Goal: Task Accomplishment & Management: Use online tool/utility

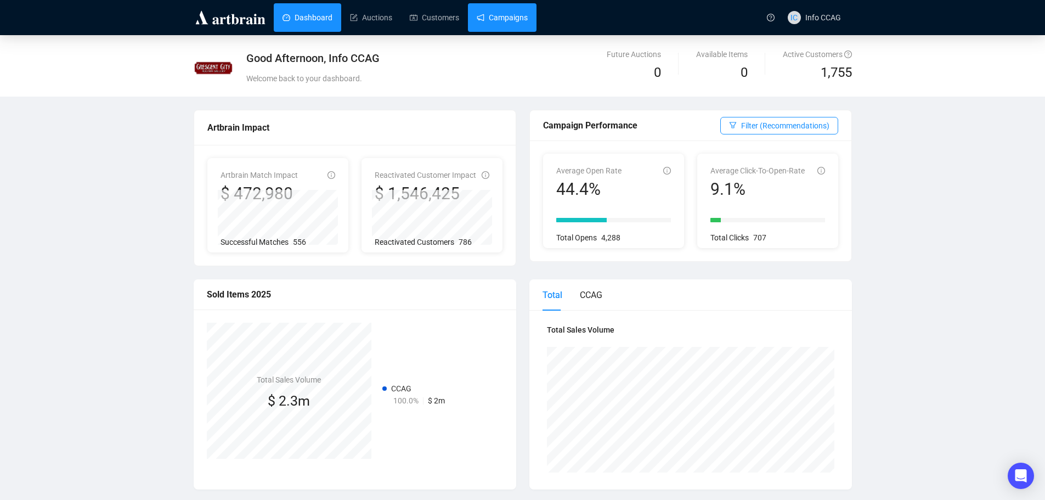
click at [510, 16] on link "Campaigns" at bounding box center [501, 17] width 51 height 29
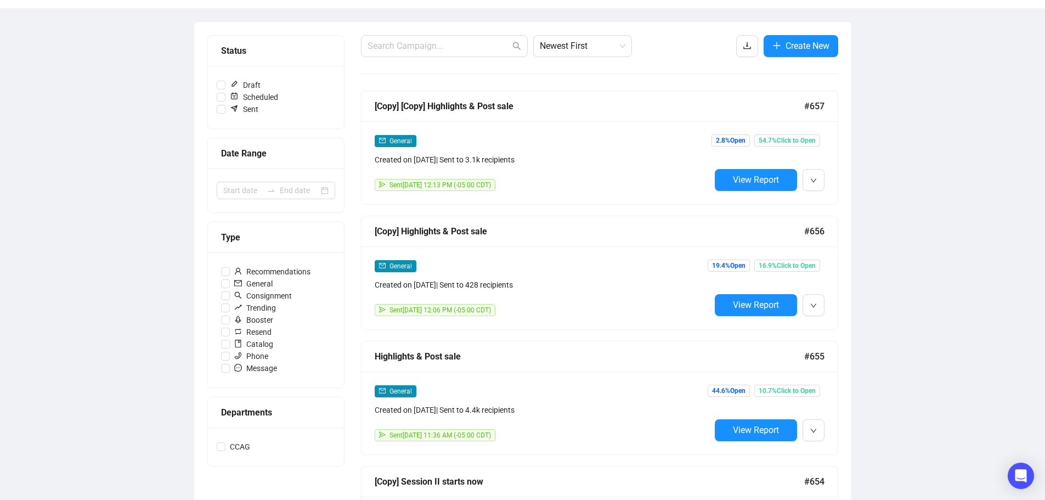
scroll to position [110, 0]
click at [751, 424] on span "View Report" at bounding box center [756, 429] width 46 height 10
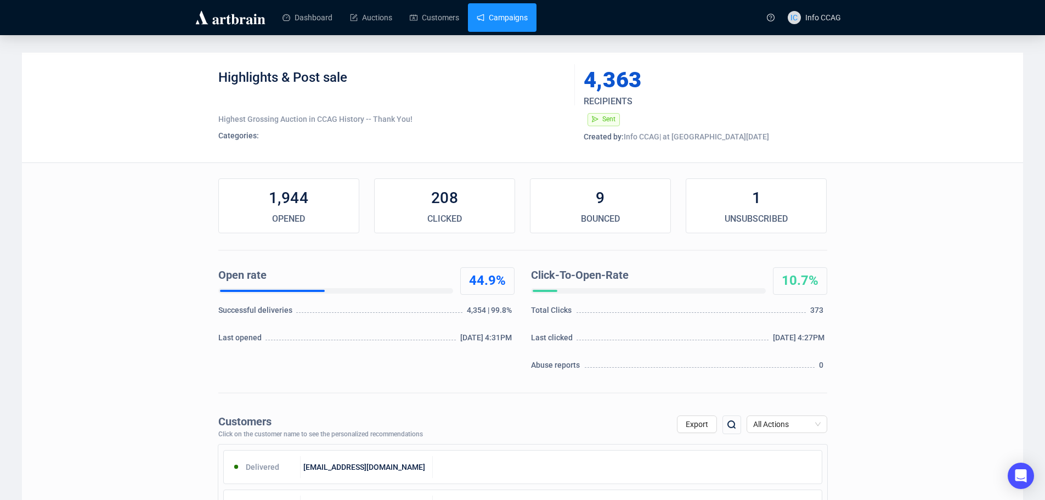
click at [525, 14] on link "Campaigns" at bounding box center [501, 17] width 51 height 29
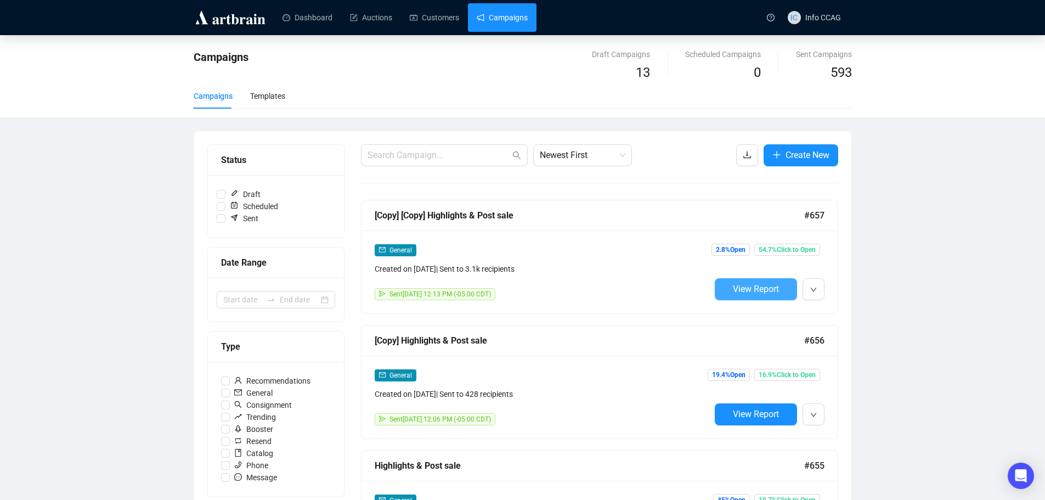
click at [758, 288] on span "View Report" at bounding box center [756, 288] width 46 height 10
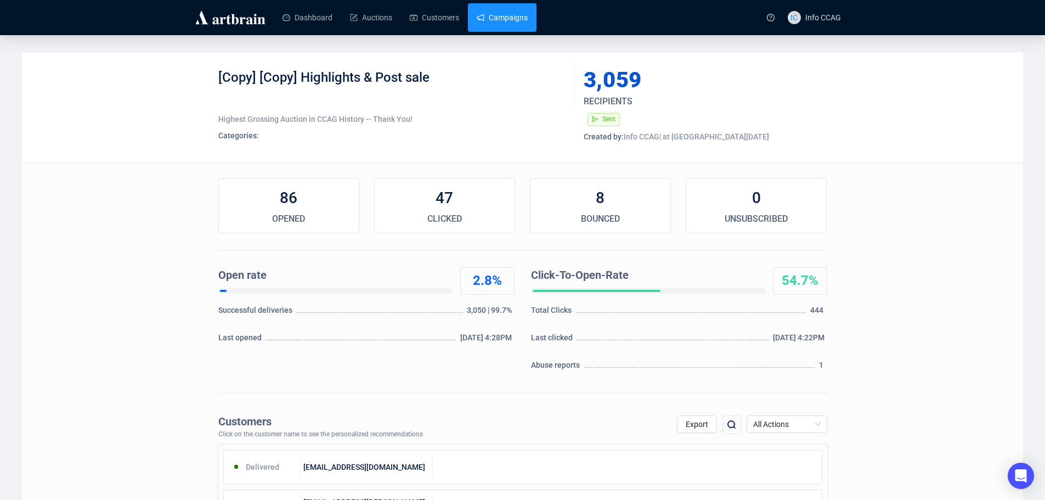
click at [505, 19] on link "Campaigns" at bounding box center [501, 17] width 51 height 29
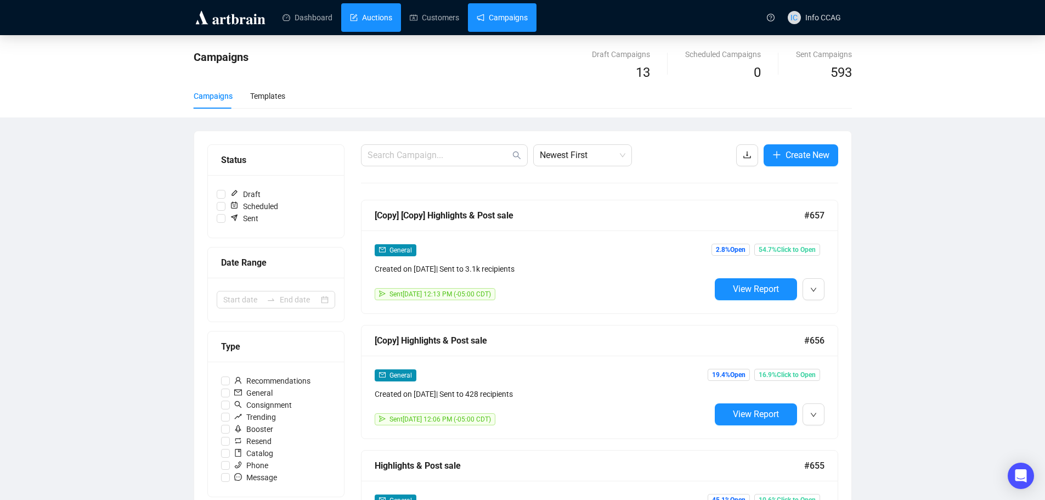
click at [377, 16] on link "Auctions" at bounding box center [371, 17] width 42 height 29
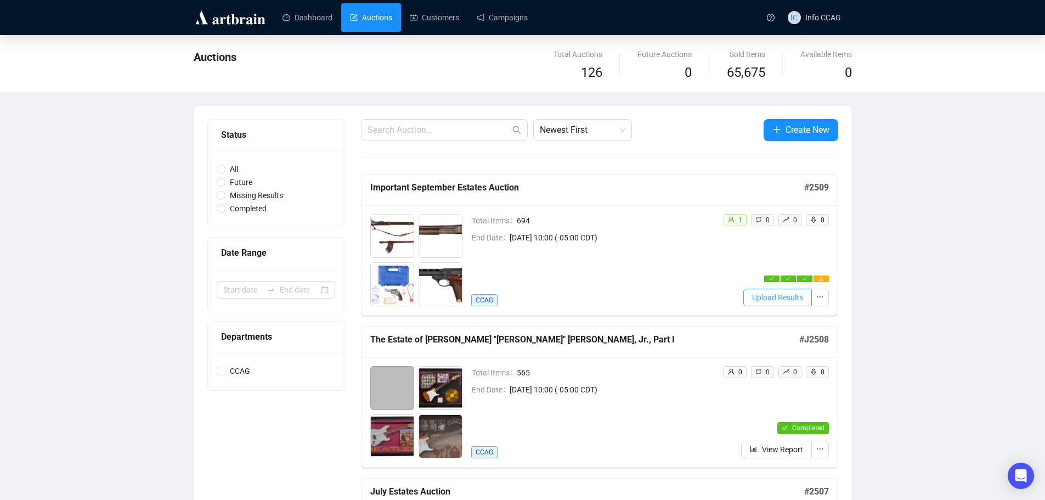
click at [786, 295] on span "Upload Results" at bounding box center [777, 297] width 51 height 12
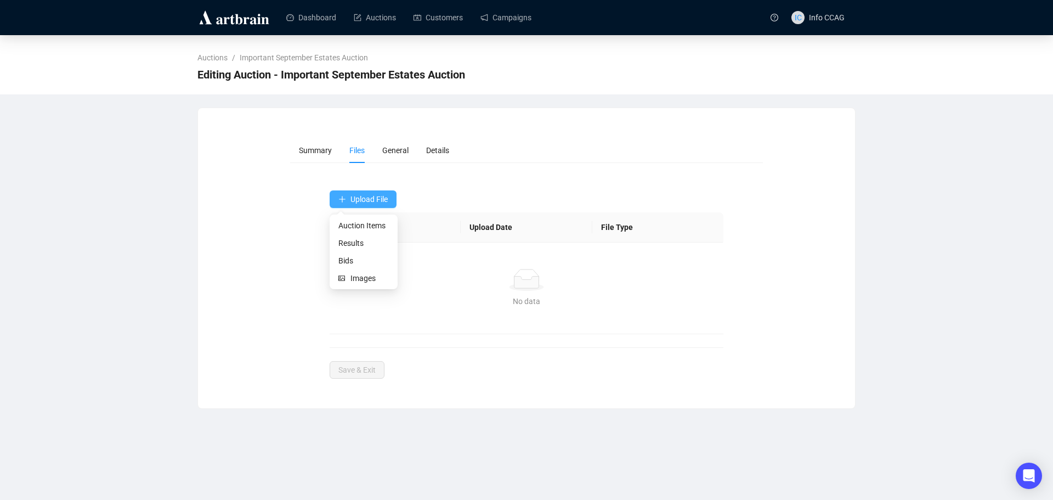
click at [364, 201] on span "Upload File" at bounding box center [368, 199] width 37 height 9
click at [369, 241] on span "Results" at bounding box center [363, 243] width 50 height 12
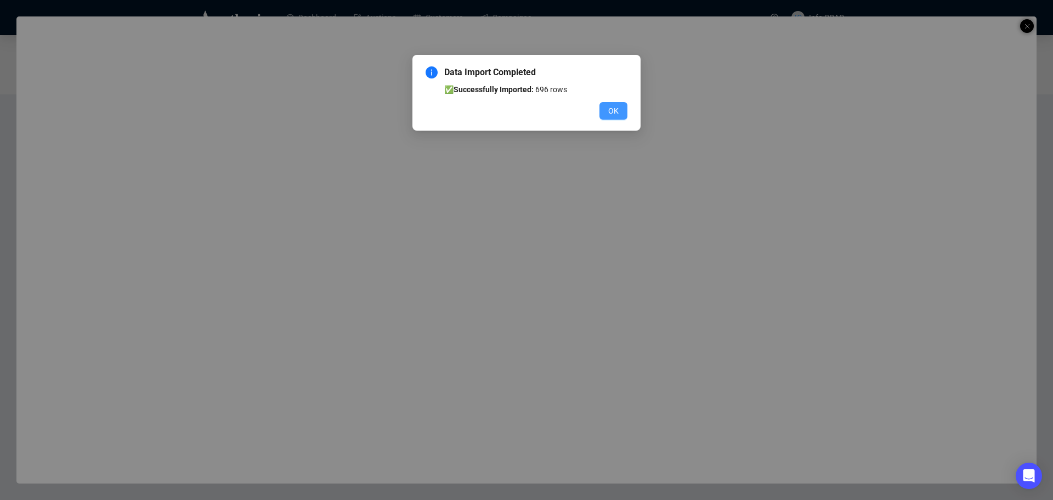
click at [609, 104] on button "OK" at bounding box center [613, 111] width 28 height 18
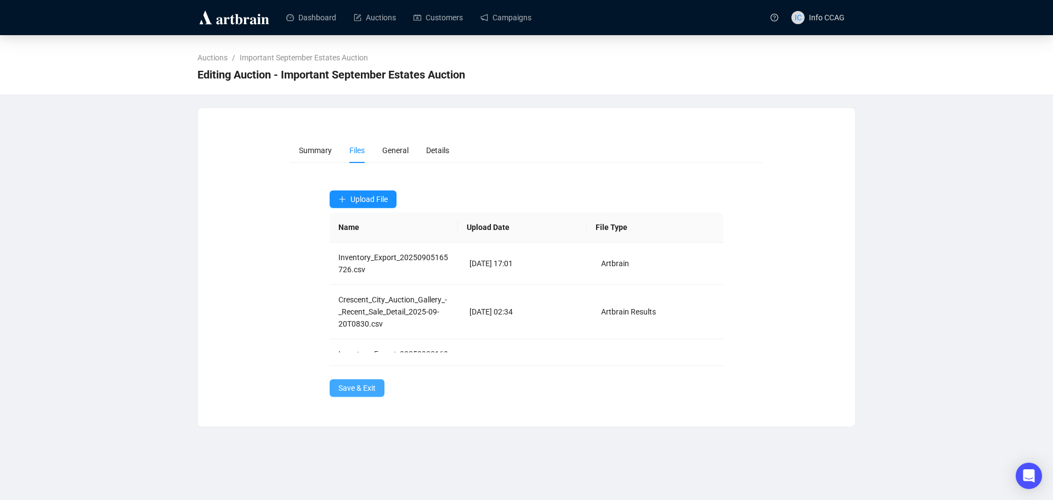
click at [360, 388] on span "Save & Exit" at bounding box center [356, 388] width 37 height 12
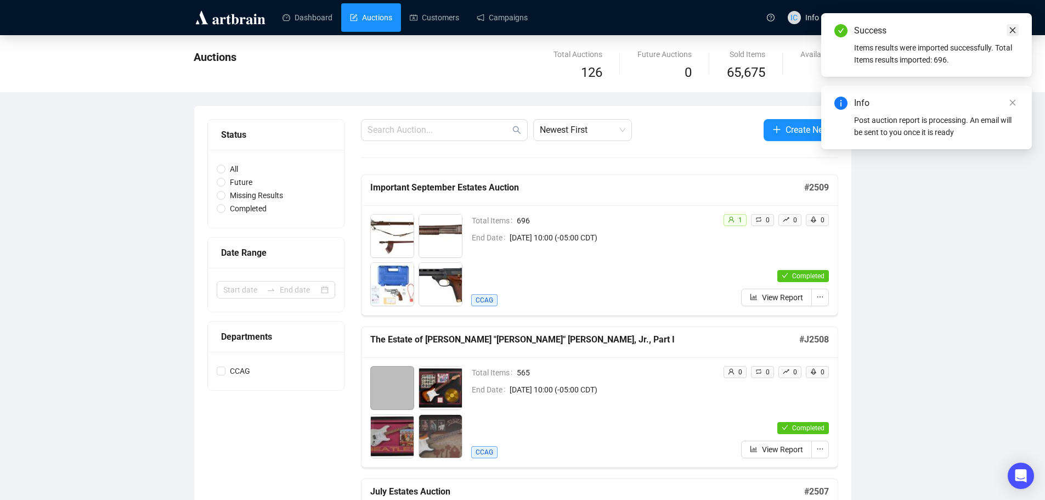
click at [1011, 30] on icon "close" at bounding box center [1012, 30] width 8 height 8
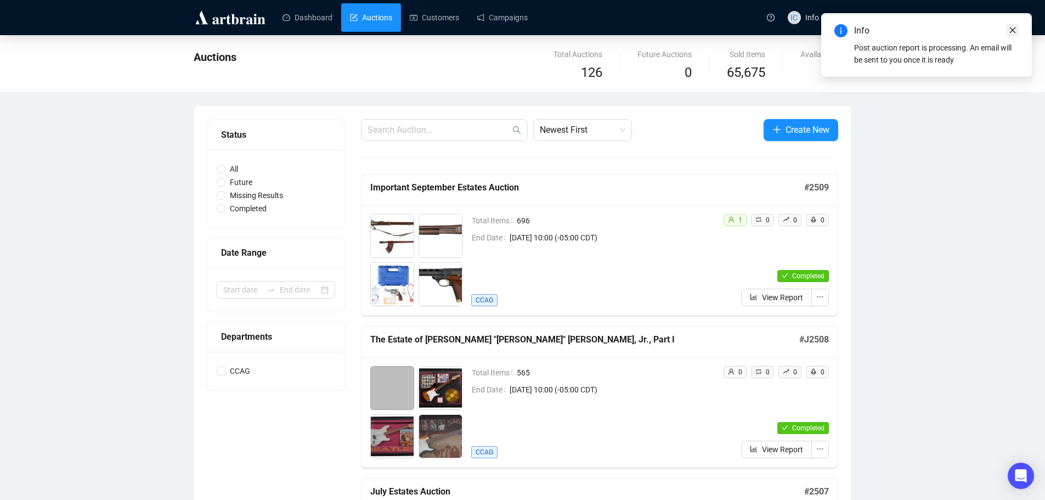
click at [1010, 31] on icon "close" at bounding box center [1012, 30] width 8 height 8
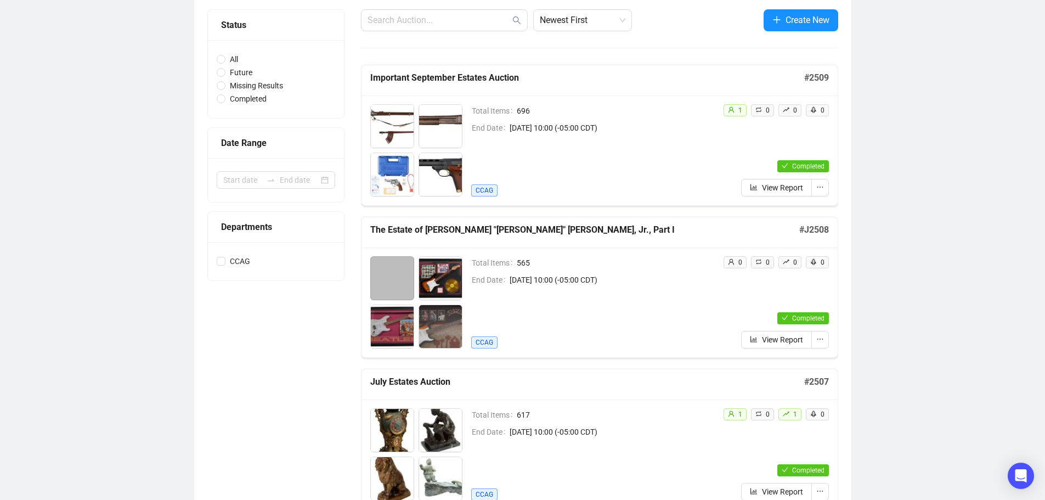
scroll to position [164, 0]
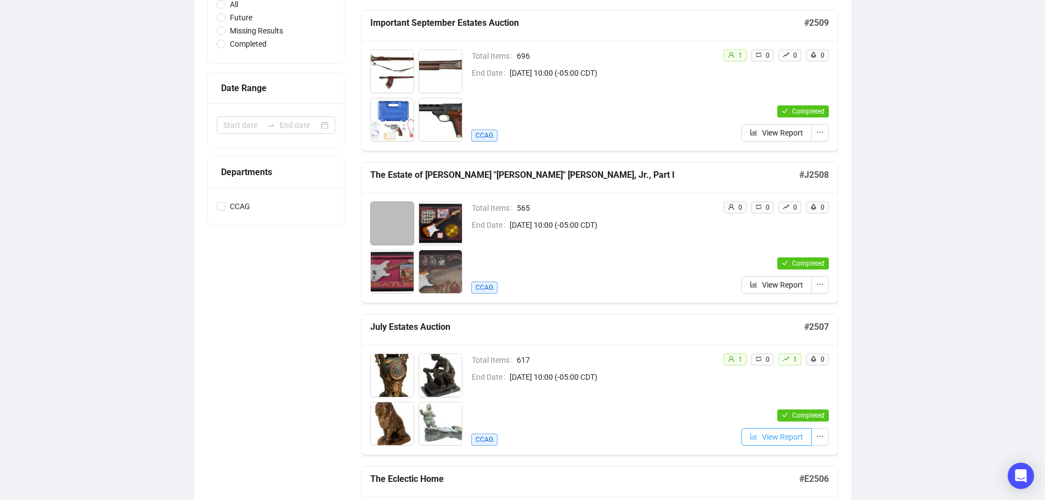
click at [794, 430] on span "View Report" at bounding box center [782, 436] width 41 height 12
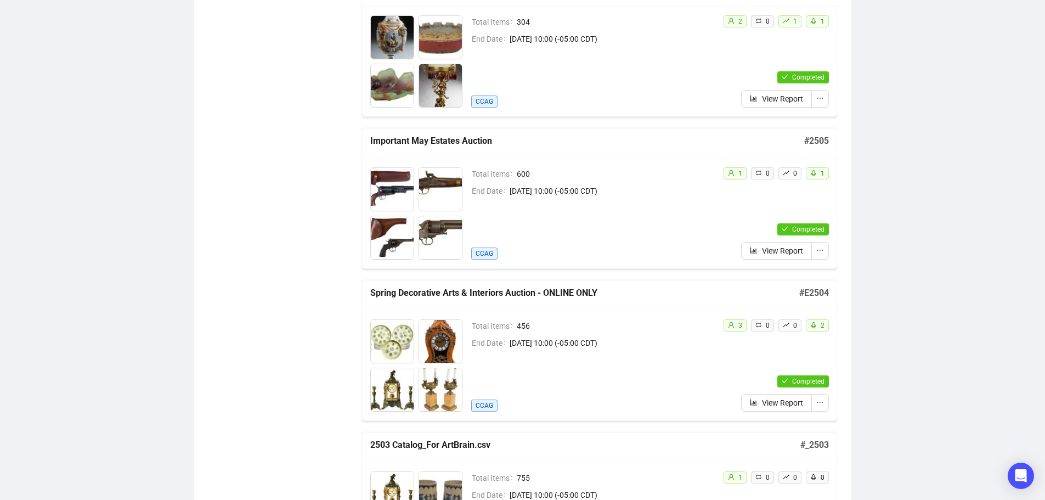
scroll to position [659, 0]
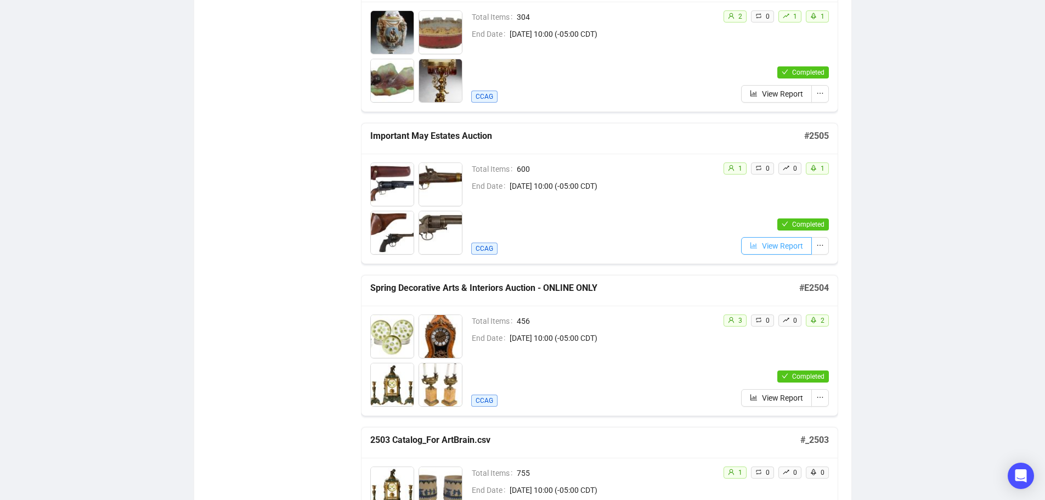
click at [767, 243] on span "View Report" at bounding box center [782, 246] width 41 height 12
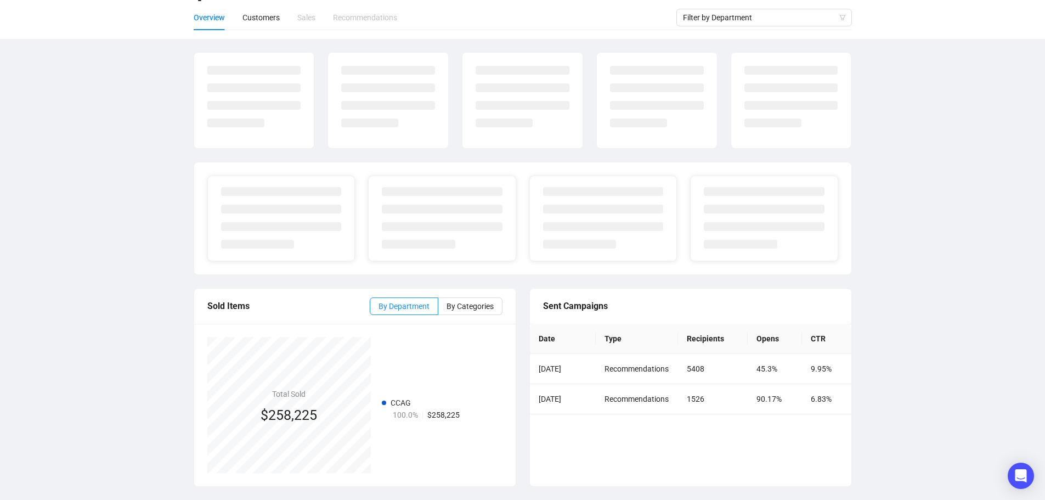
scroll to position [100, 0]
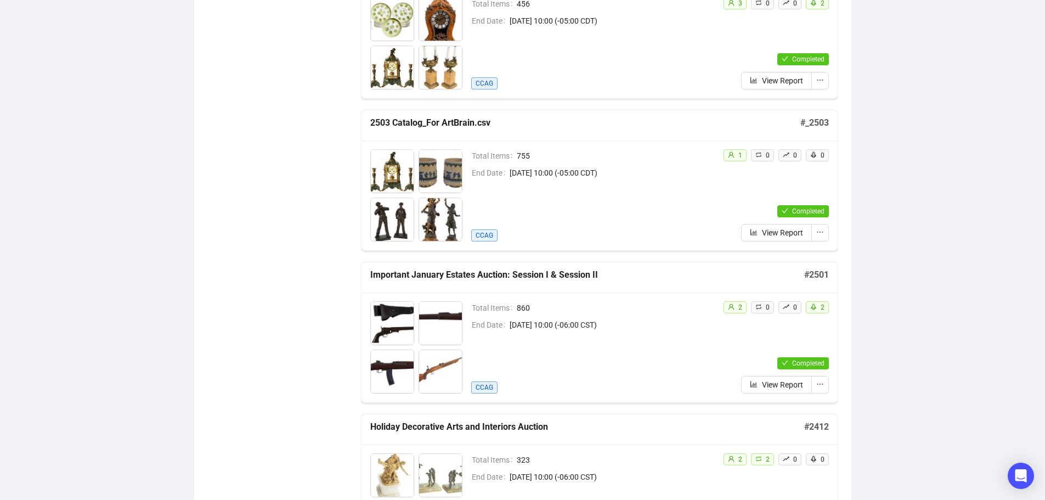
scroll to position [989, 0]
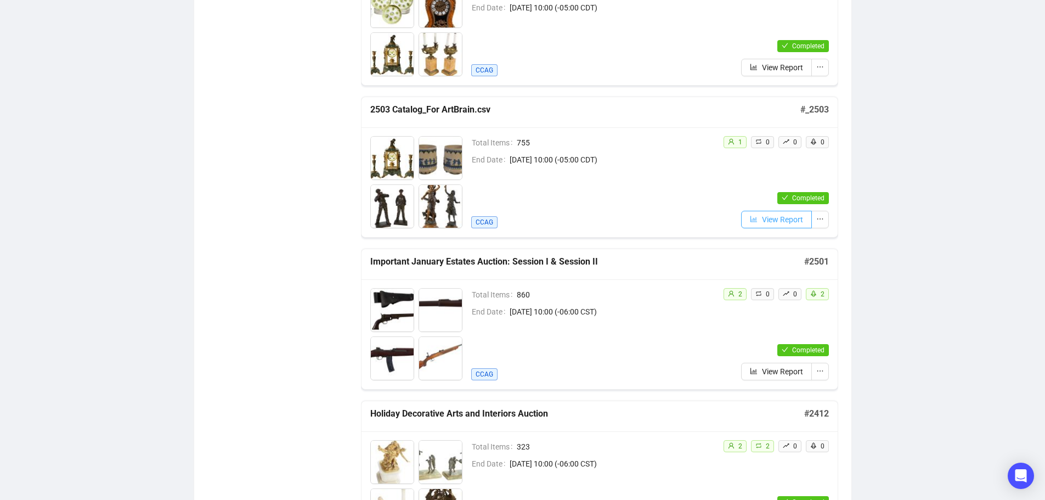
click at [777, 216] on span "View Report" at bounding box center [782, 219] width 41 height 12
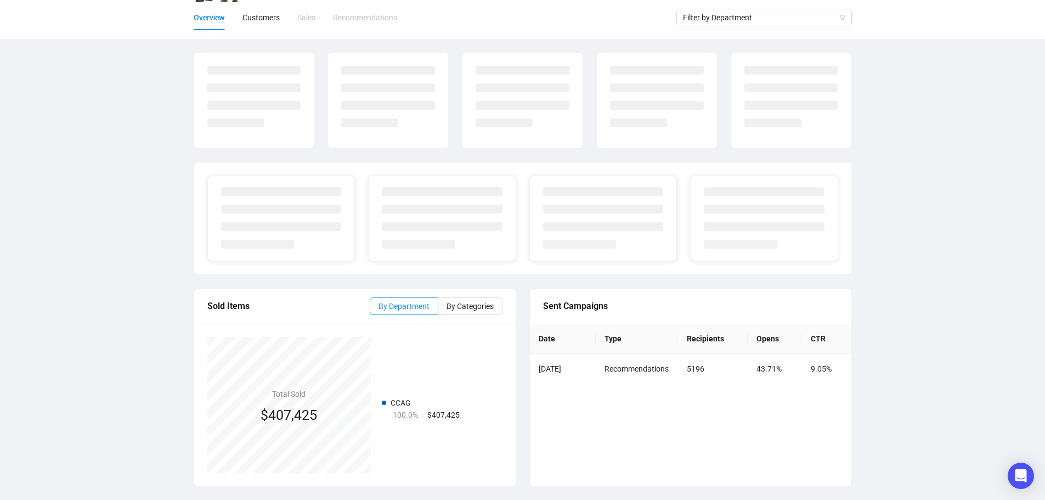
scroll to position [100, 0]
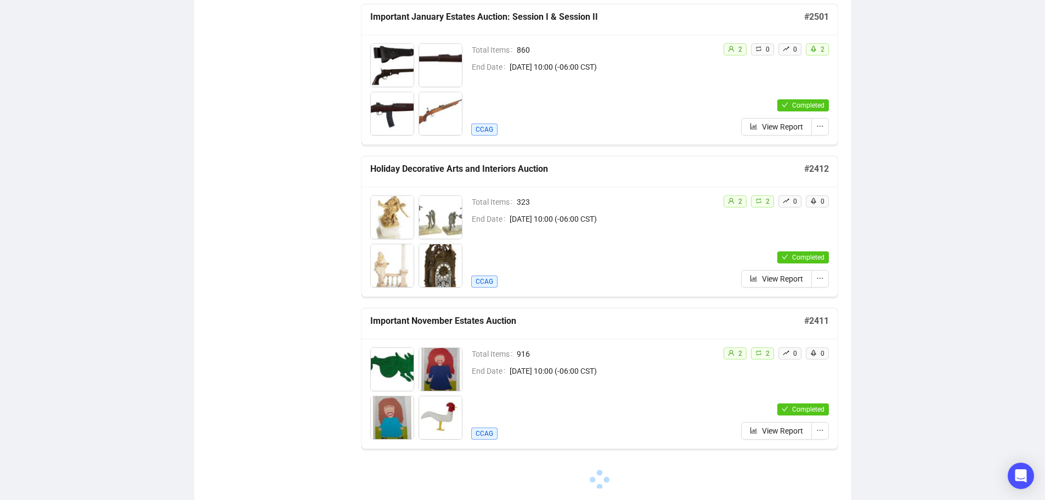
scroll to position [1236, 0]
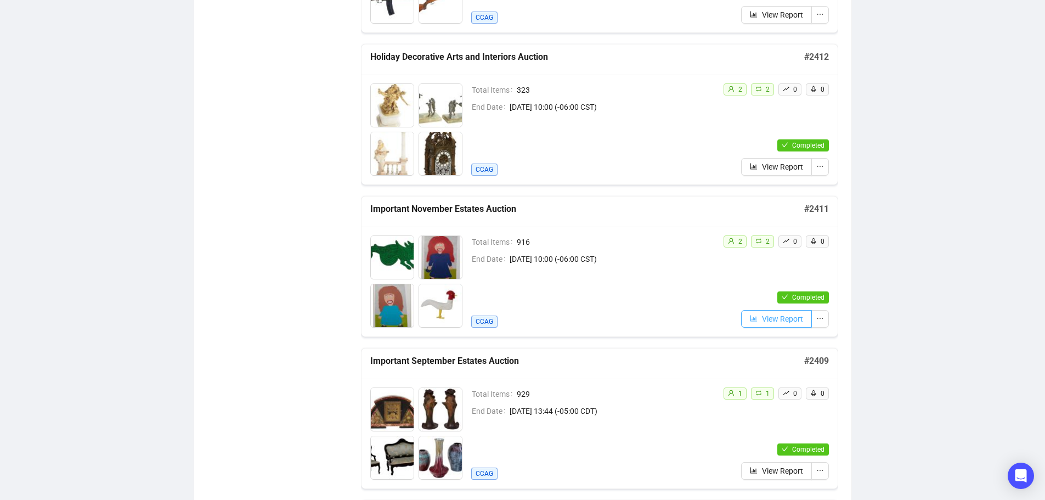
click at [773, 319] on span "View Report" at bounding box center [782, 319] width 41 height 12
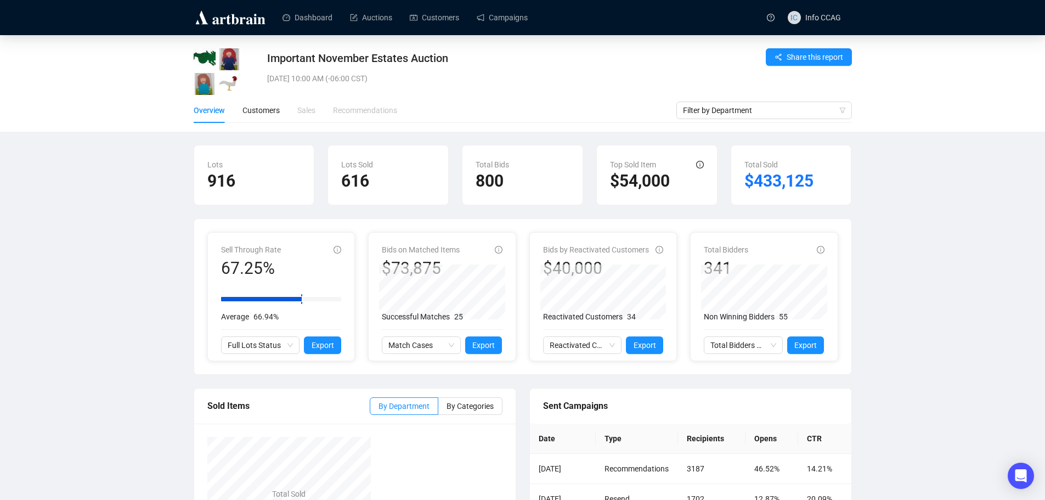
scroll to position [100, 0]
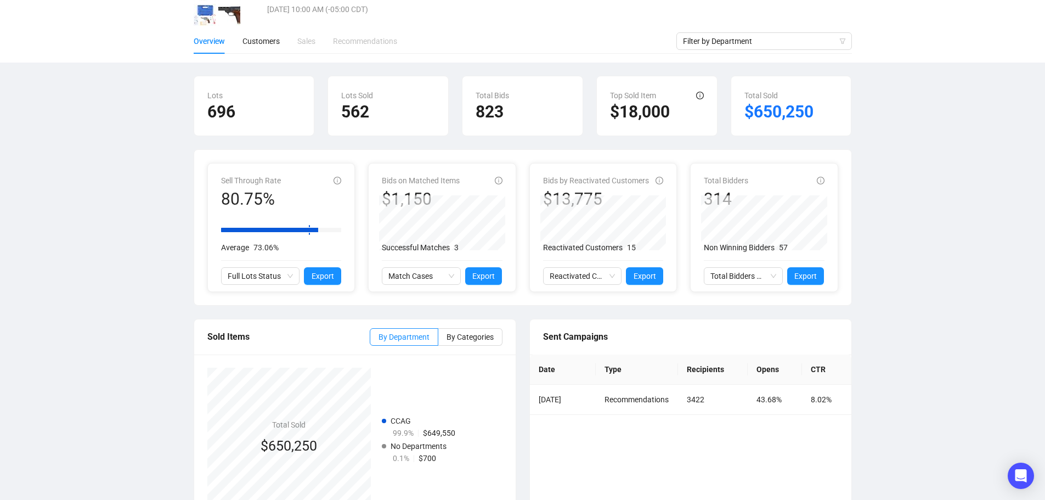
scroll to position [100, 0]
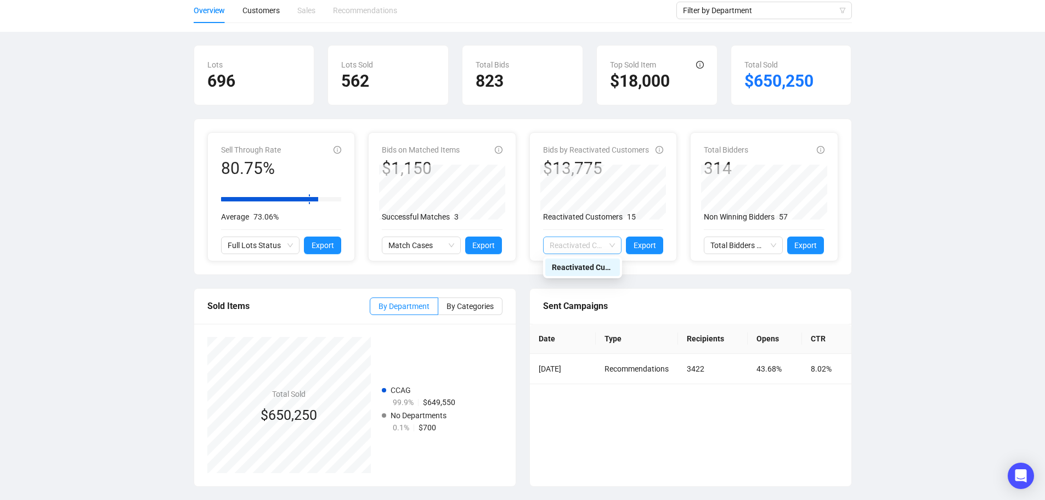
click at [614, 247] on span "Reactivated Customers Activity" at bounding box center [582, 245] width 66 height 16
click at [935, 385] on div "Important September Estates Auction [DATE] 10:00 AM (-05:00 CDT) Share this rep…" at bounding box center [522, 217] width 1045 height 564
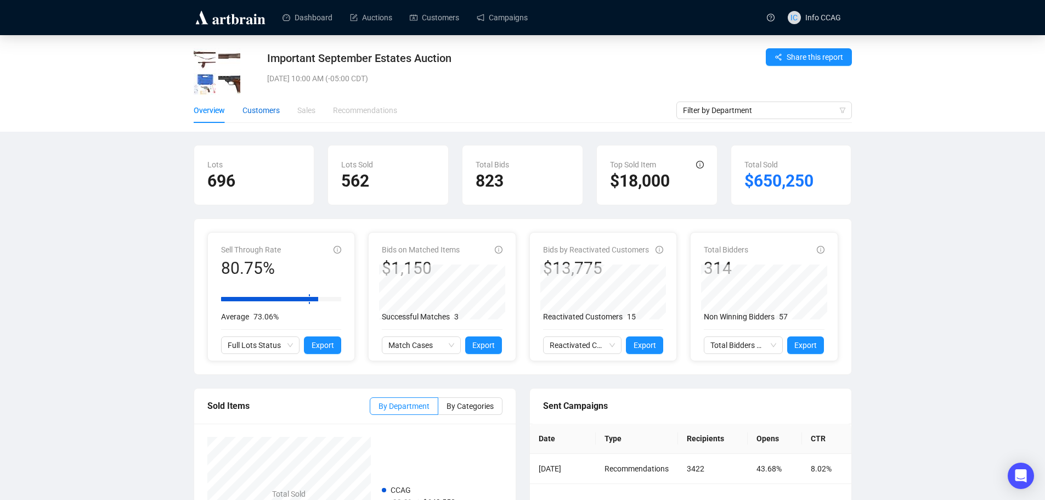
click at [266, 110] on div "Customers" at bounding box center [260, 110] width 37 height 12
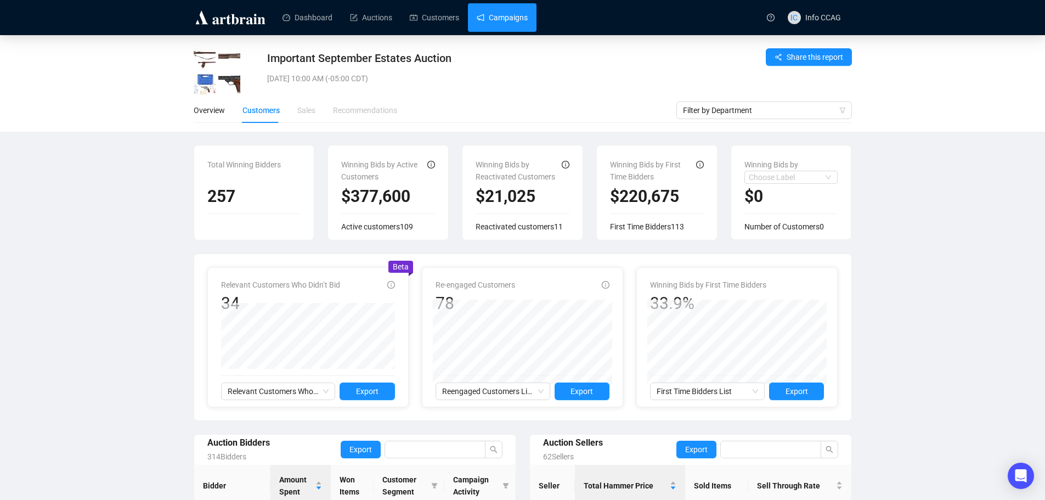
click at [481, 19] on link "Campaigns" at bounding box center [501, 17] width 51 height 29
